Goal: Download file/media

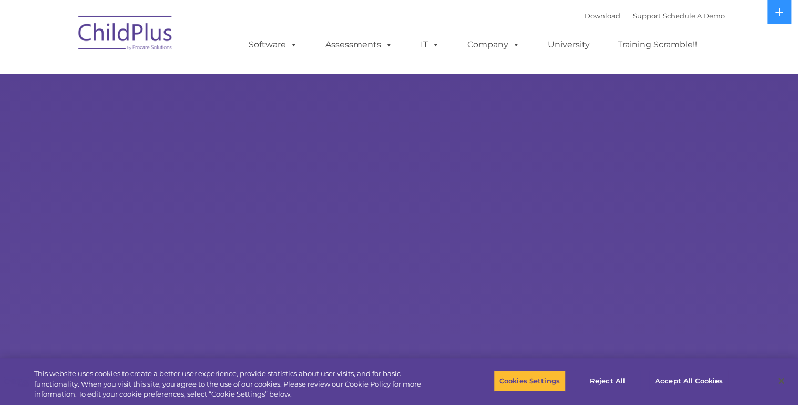
select select "MEDIUM"
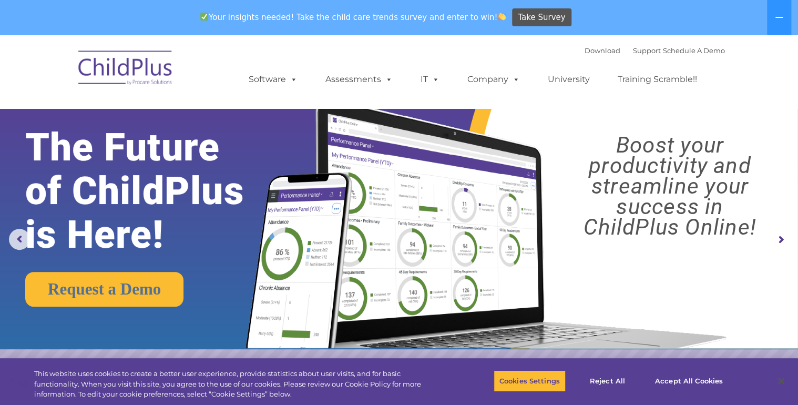
click at [776, 239] on rs-arrow at bounding box center [780, 239] width 21 height 21
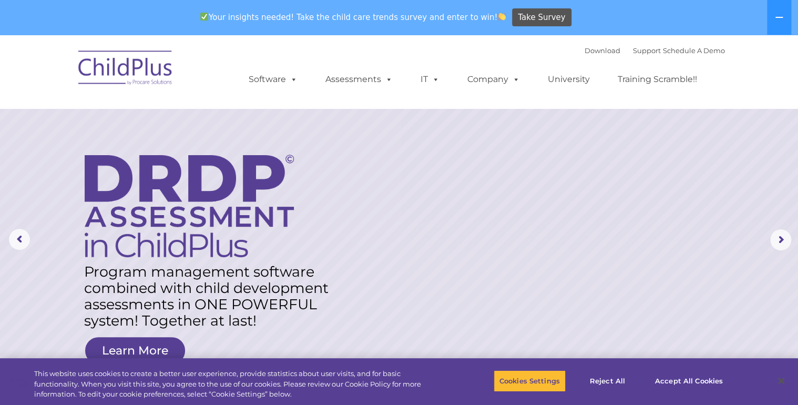
click at [139, 67] on img at bounding box center [125, 69] width 105 height 53
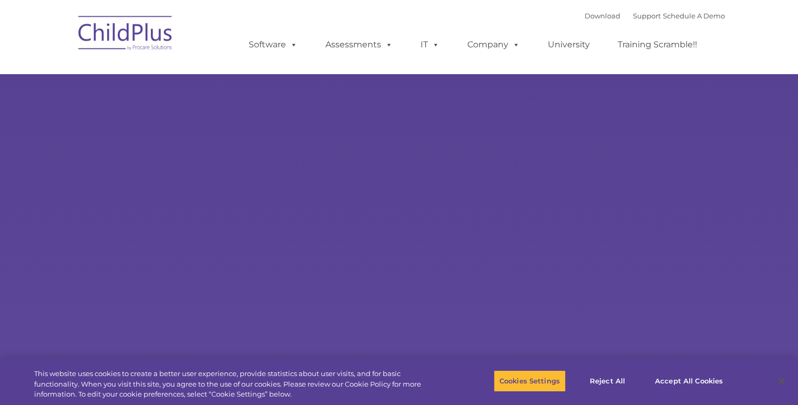
select select "MEDIUM"
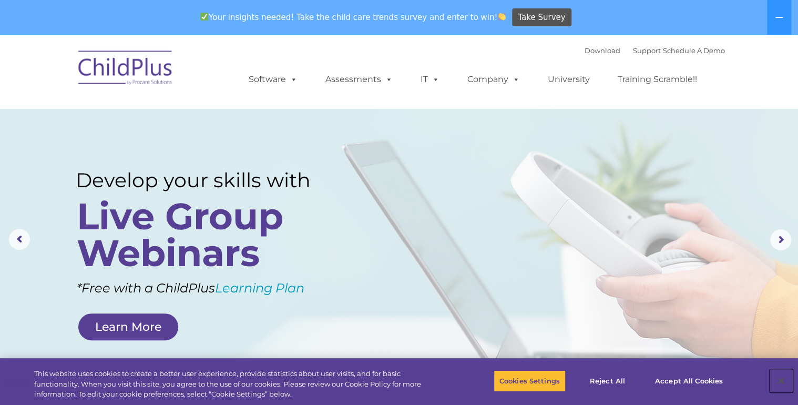
click at [778, 378] on button "Close" at bounding box center [780, 380] width 23 height 23
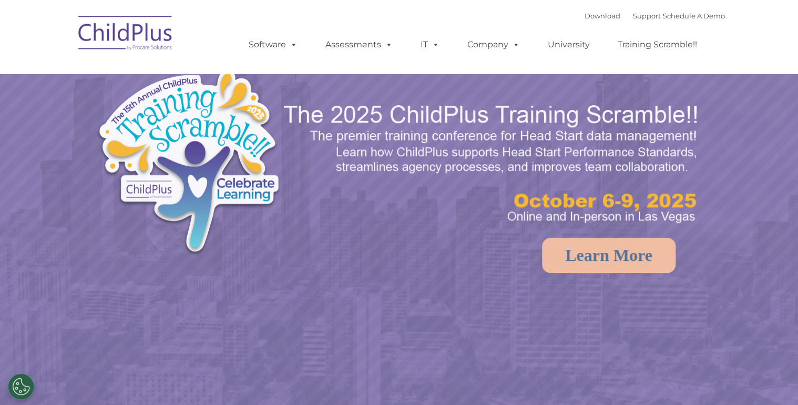
select select "MEDIUM"
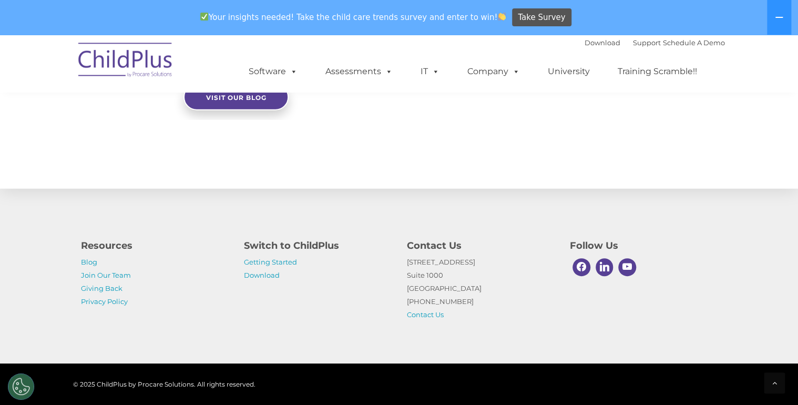
scroll to position [1189, 0]
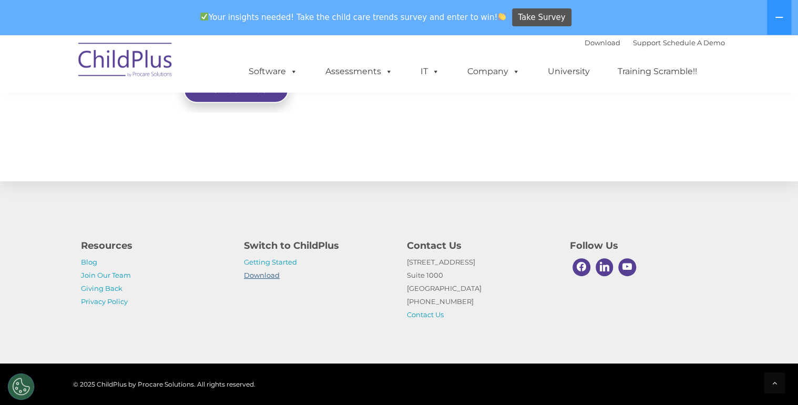
click at [264, 274] on link "Download" at bounding box center [262, 275] width 36 height 8
